Goal: Information Seeking & Learning: Learn about a topic

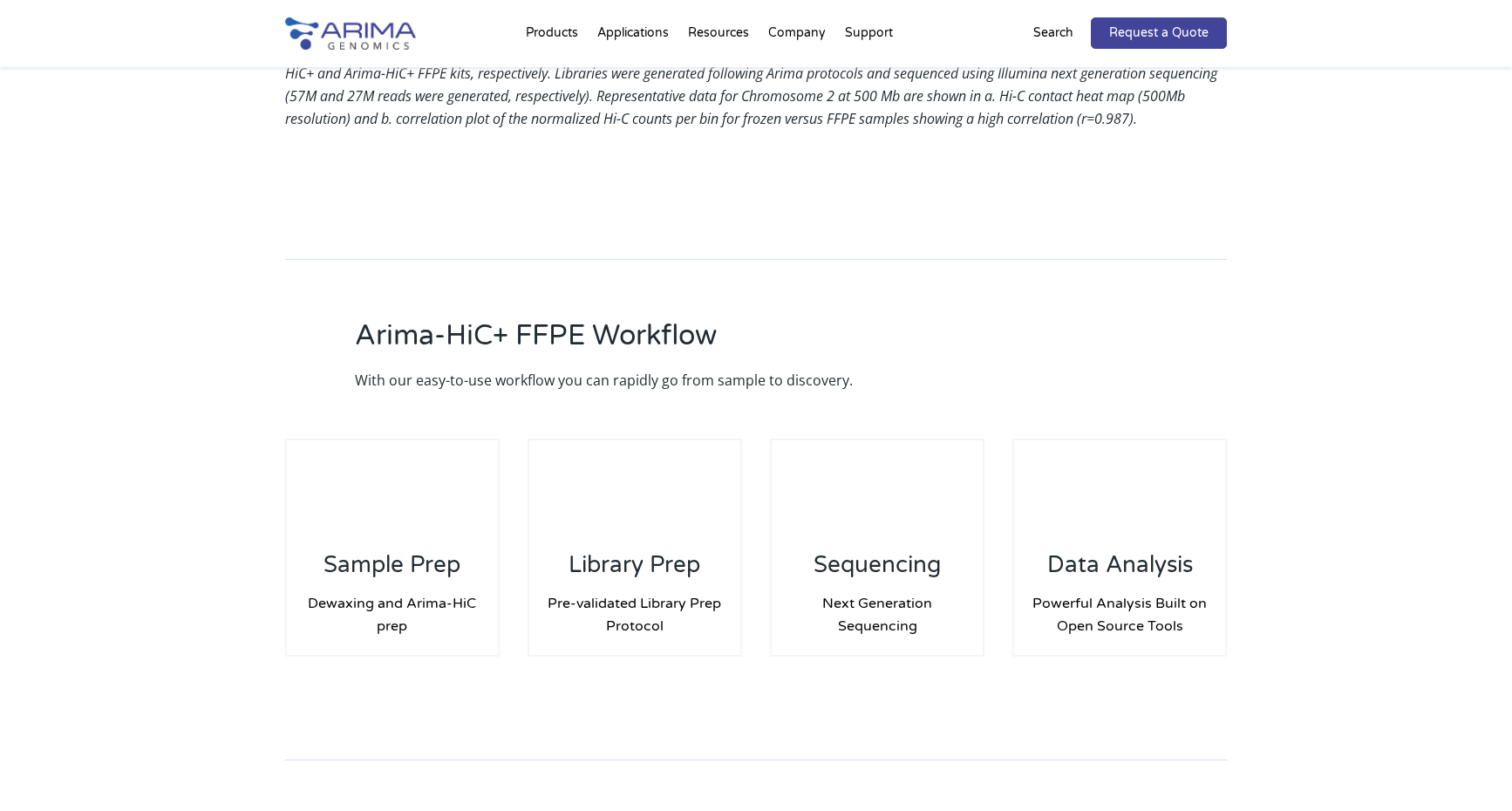
scroll to position [2184, 0]
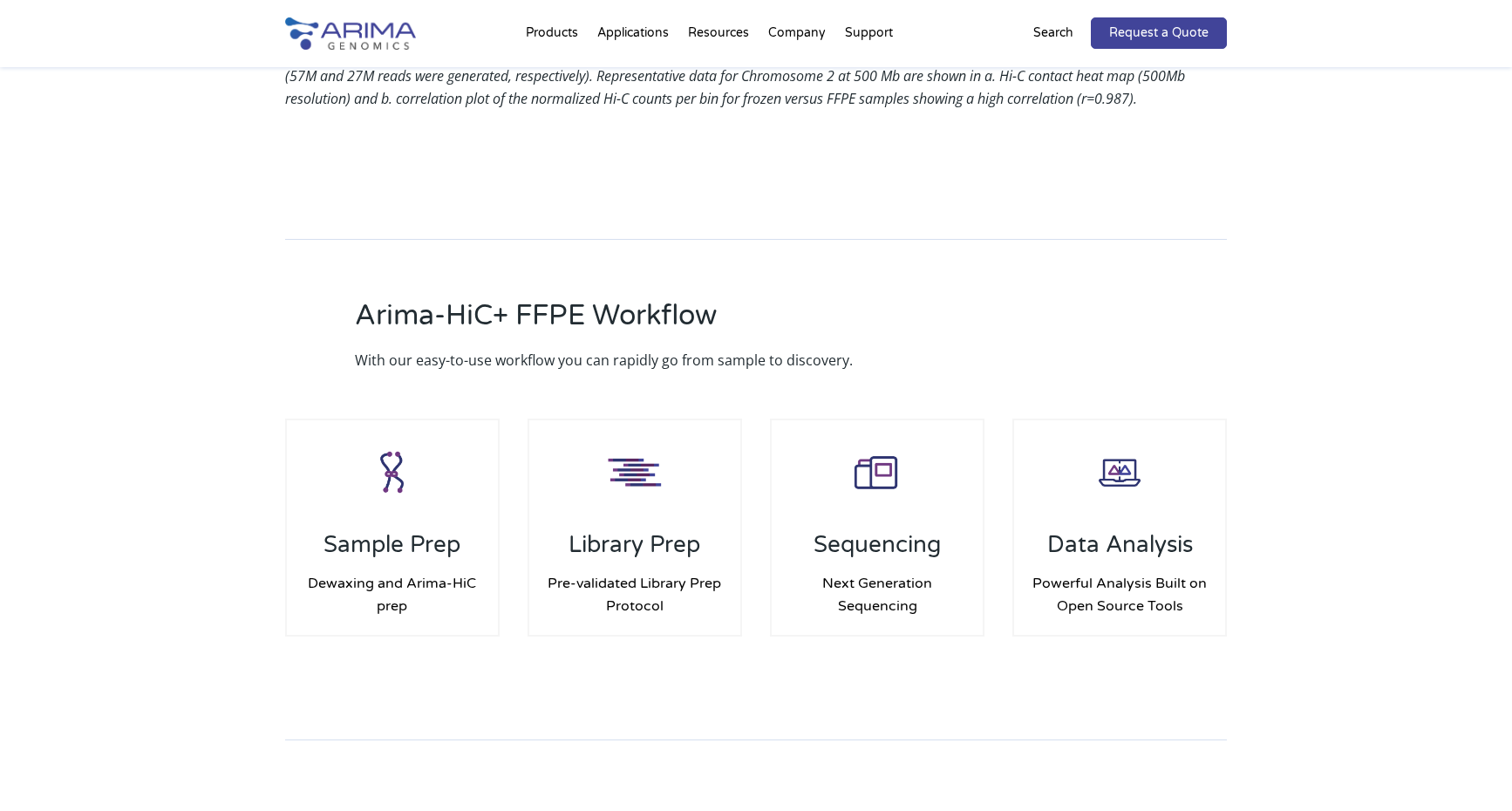
click at [218, 283] on div "Arima-HiC+ FFPE Workflow With our easy-to-use workflow you can rapidly go from …" at bounding box center [756, 442] width 1512 height 576
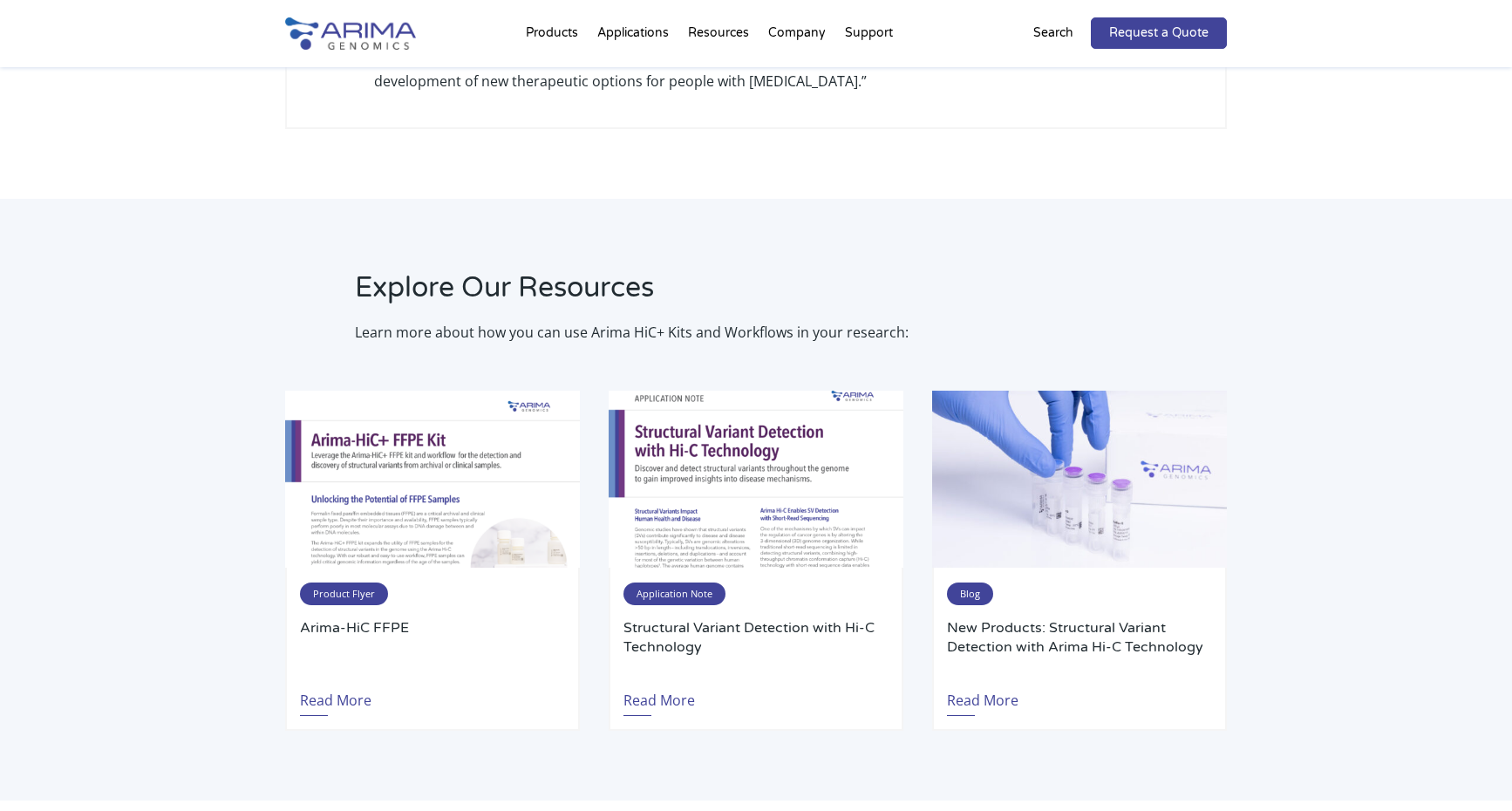
scroll to position [3192, 0]
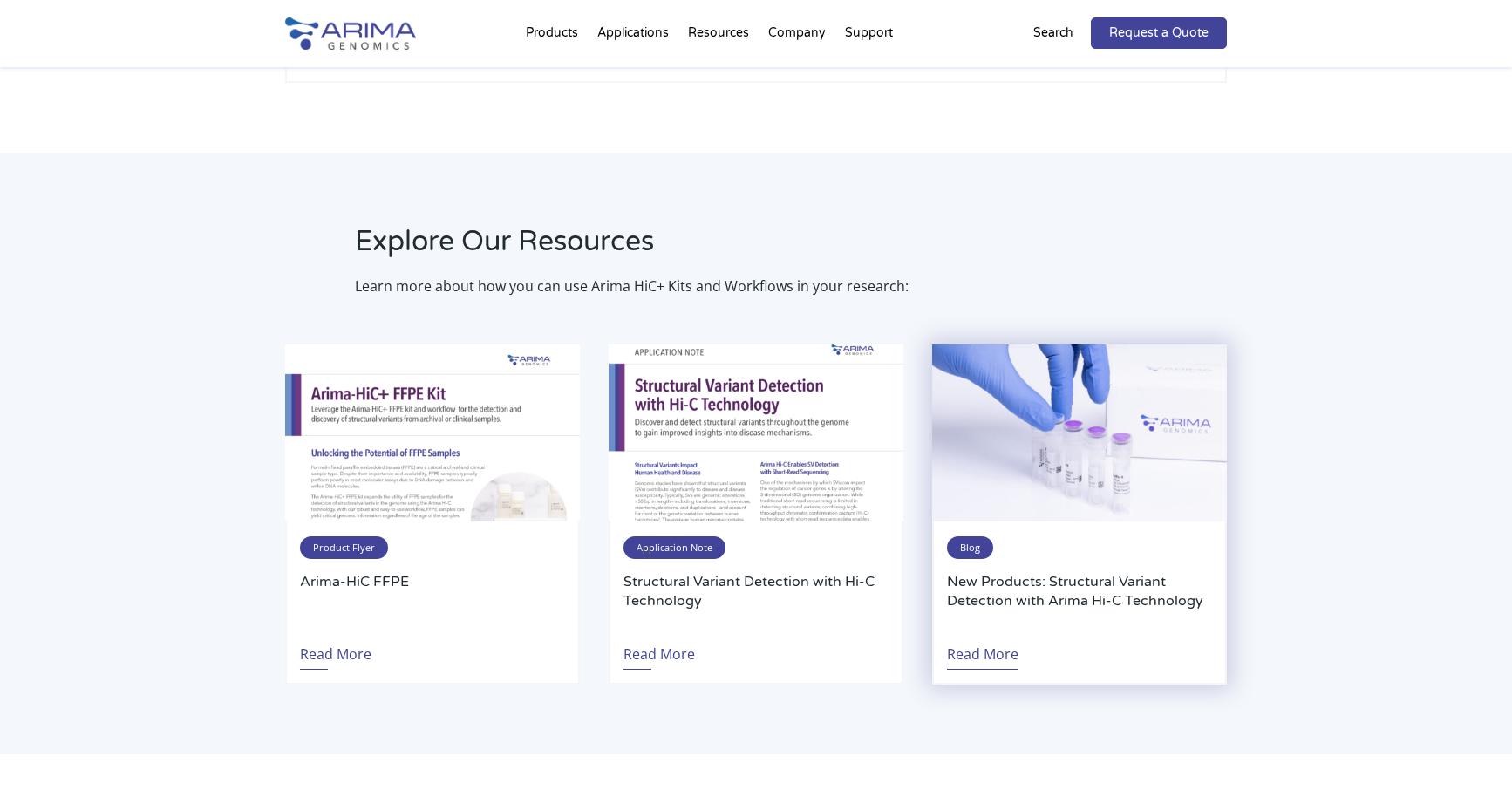
click at [976, 630] on link "Read More" at bounding box center [983, 649] width 72 height 40
